Goal: Check status

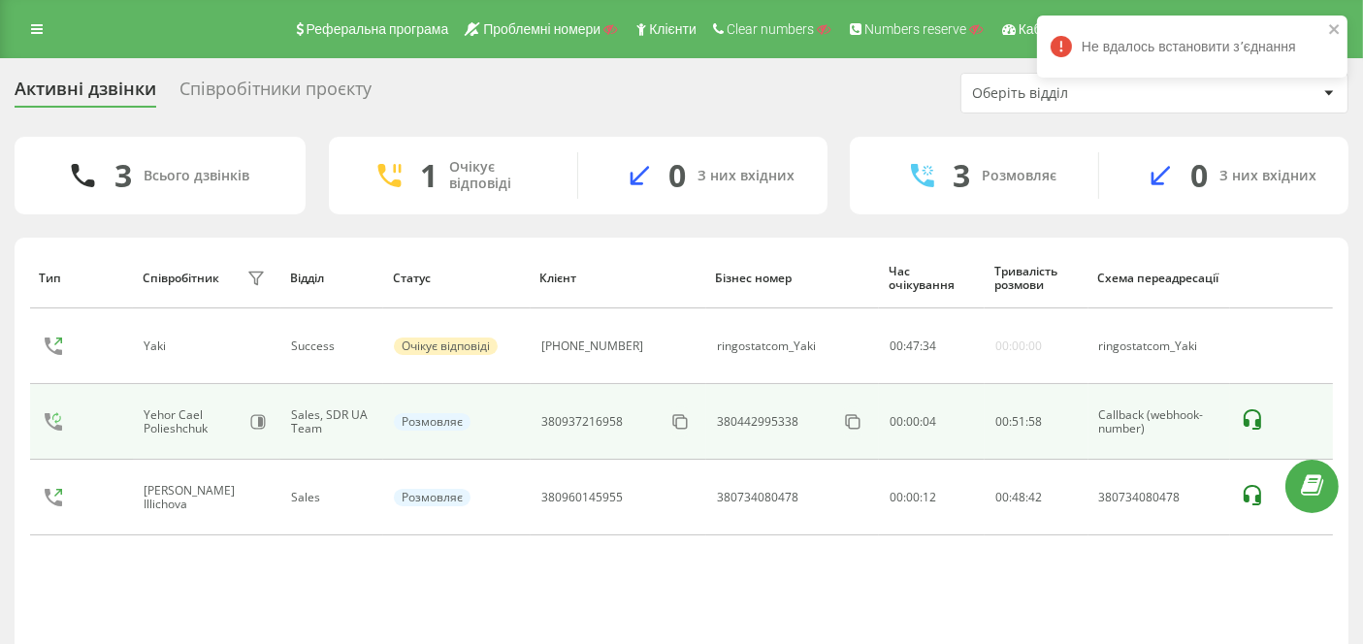
click at [1254, 417] on icon at bounding box center [1251, 419] width 17 height 20
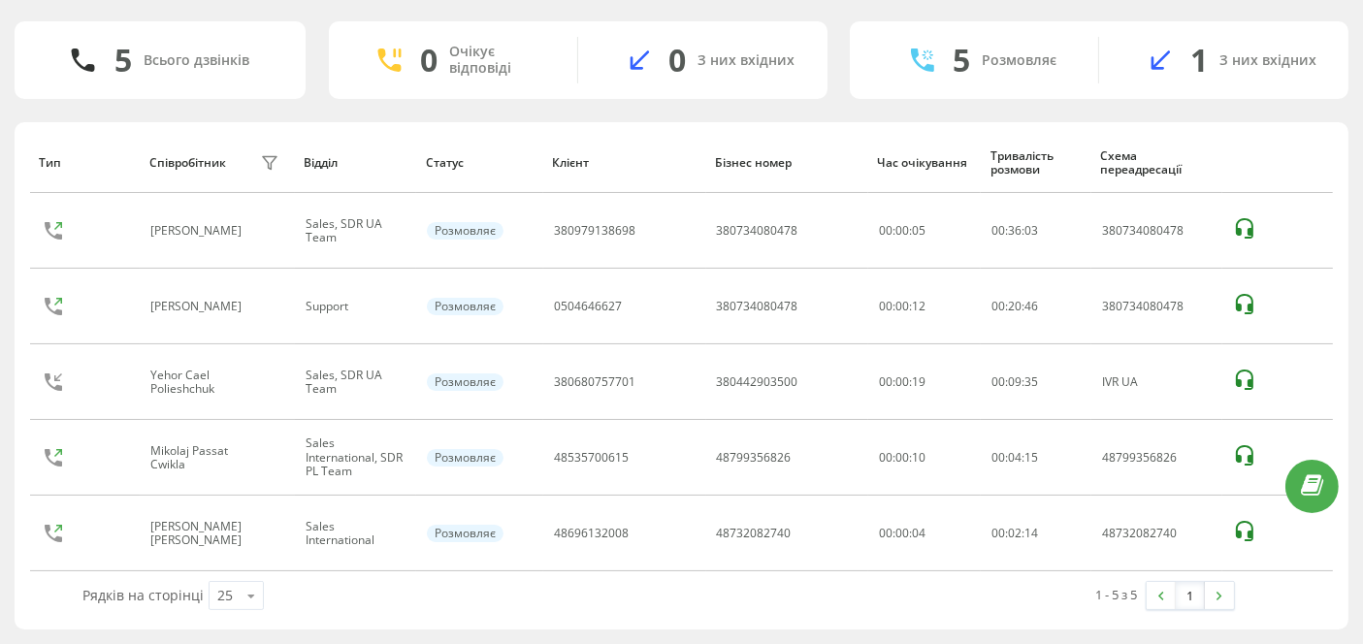
scroll to position [113, 0]
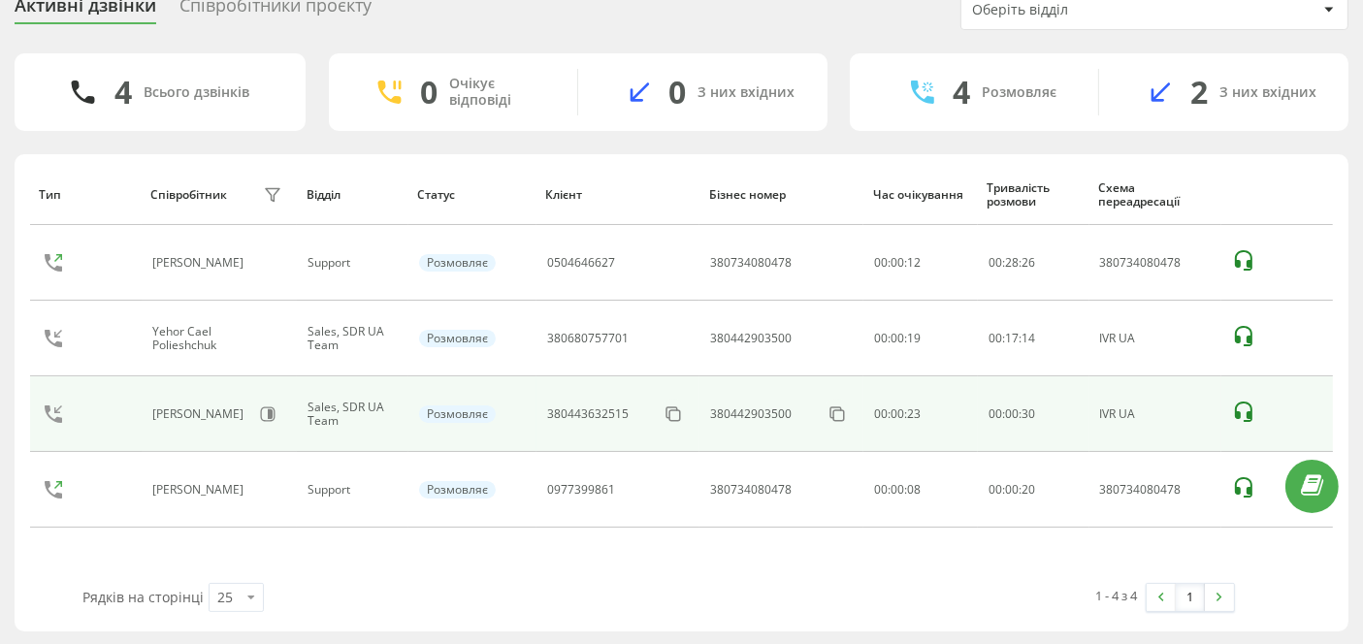
click at [1236, 405] on icon at bounding box center [1243, 412] width 17 height 20
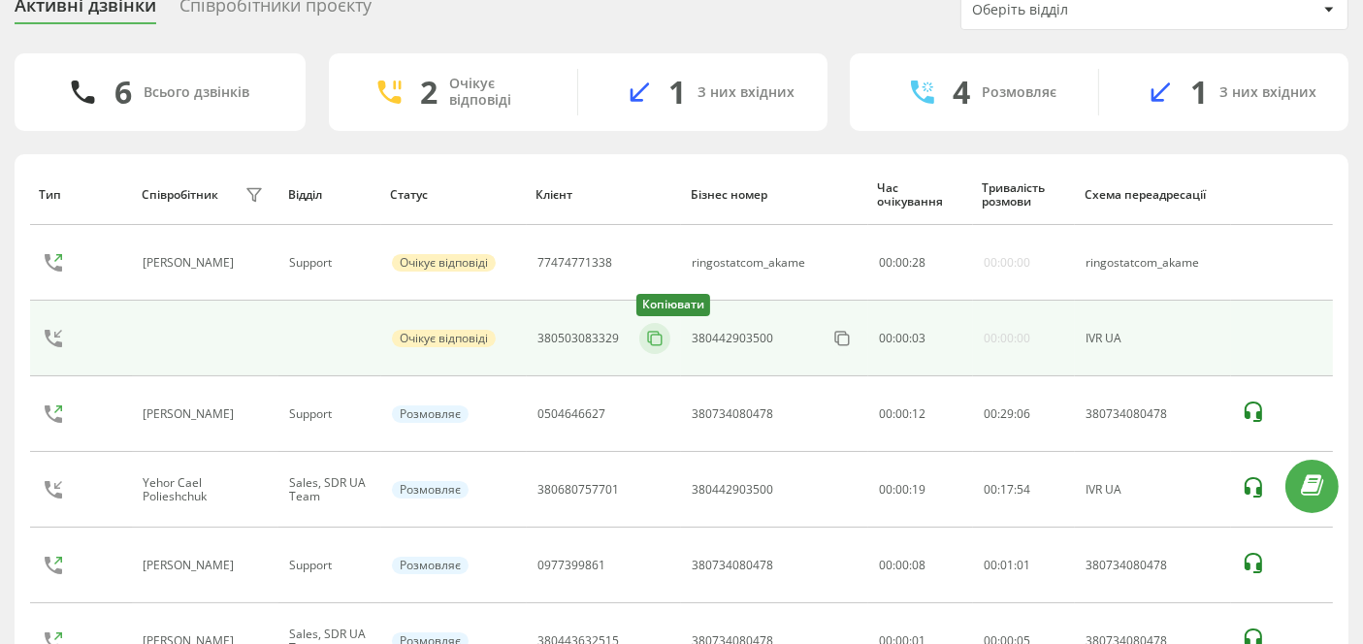
click at [656, 339] on icon at bounding box center [654, 338] width 19 height 19
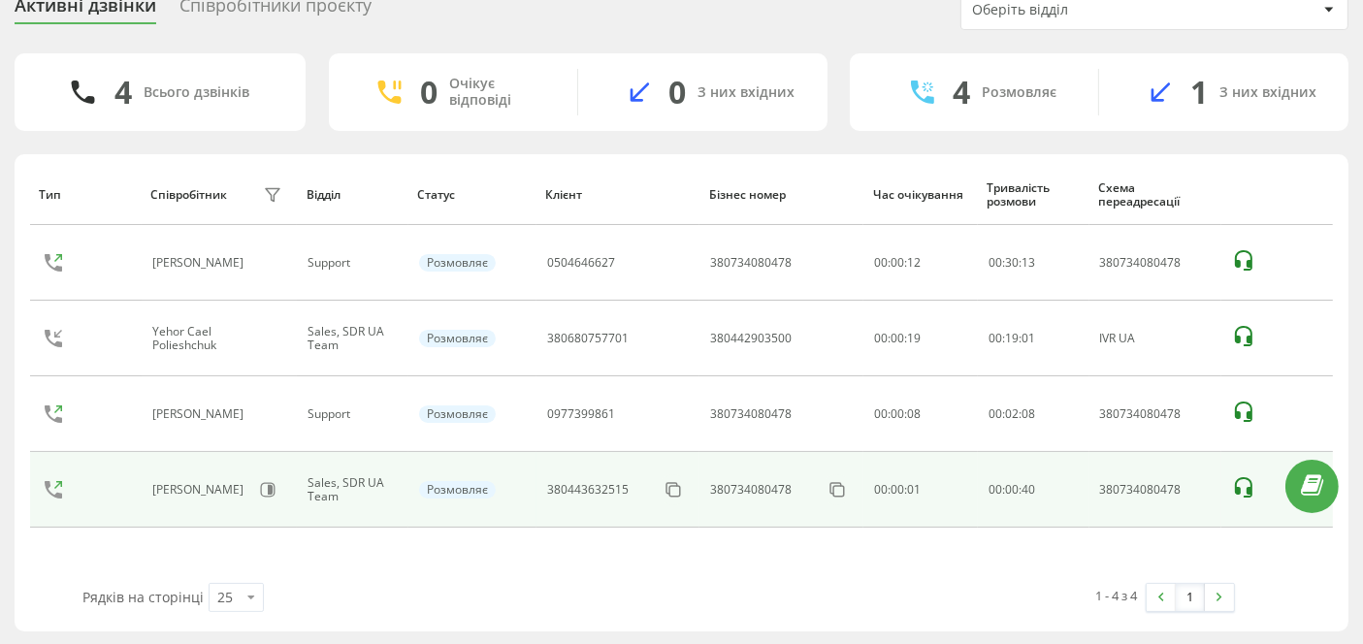
drag, startPoint x: 1276, startPoint y: 472, endPoint x: 1249, endPoint y: 492, distance: 33.4
click at [1254, 490] on td at bounding box center [1277, 490] width 112 height 76
click at [1242, 487] on icon at bounding box center [1243, 487] width 23 height 23
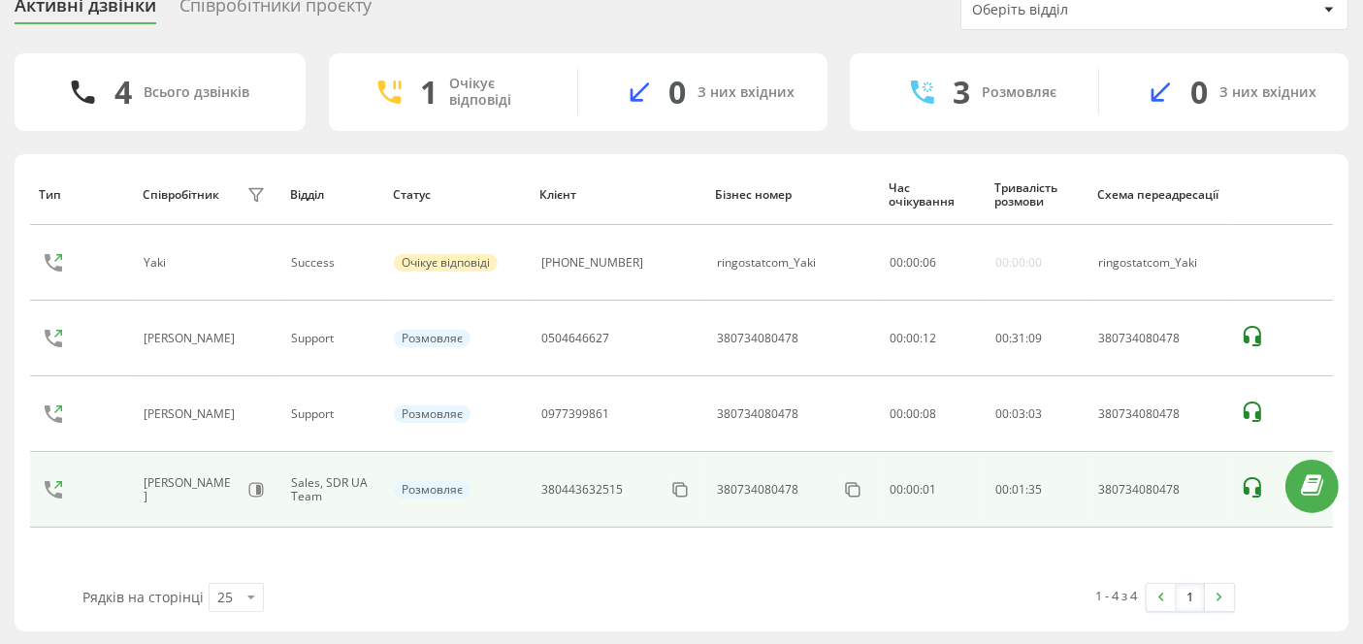
click at [1252, 477] on icon at bounding box center [1251, 487] width 17 height 20
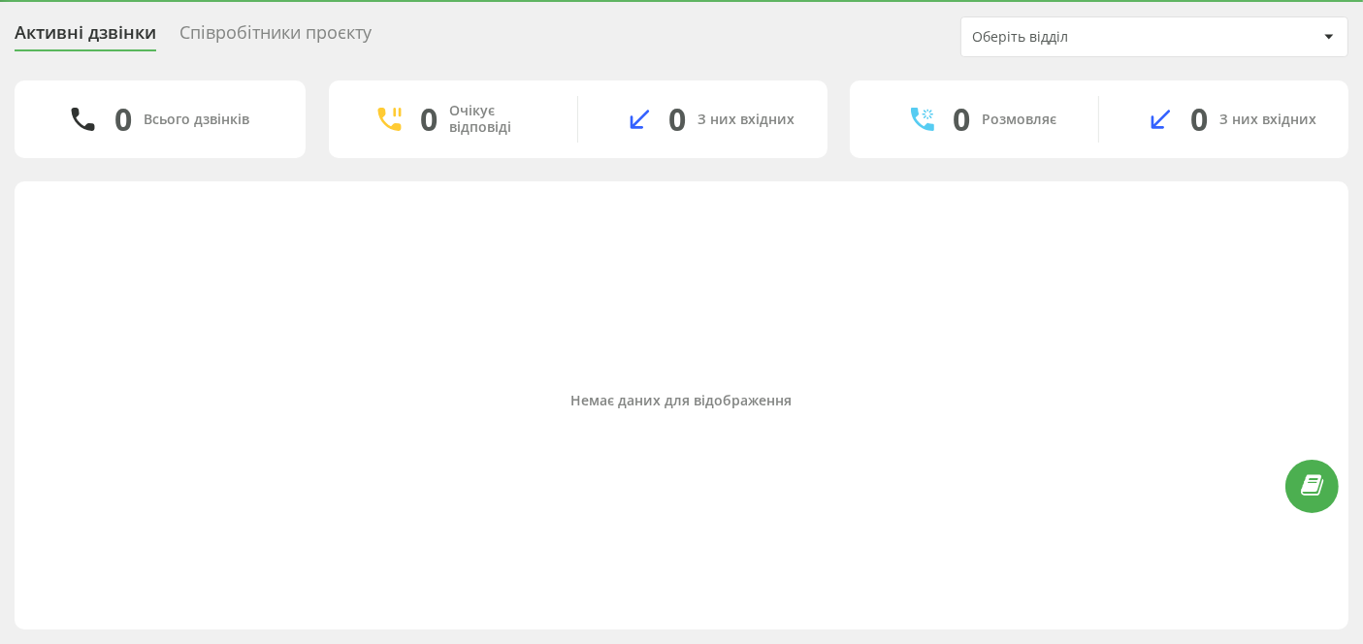
scroll to position [55, 0]
